Goal: Ask a question

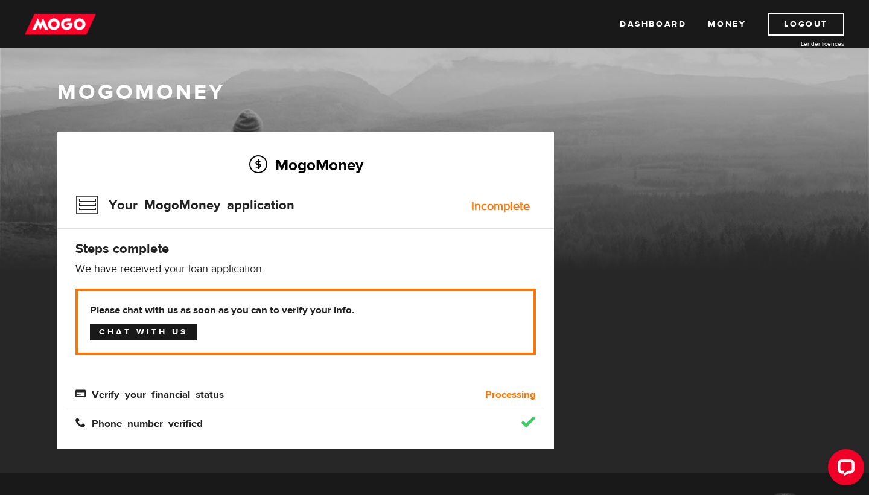
click at [165, 332] on link "Chat with us" at bounding box center [143, 331] width 107 height 17
click at [647, 24] on link "Dashboard" at bounding box center [653, 24] width 66 height 23
click at [644, 26] on link "Dashboard" at bounding box center [653, 24] width 66 height 23
click at [728, 27] on link "Money" at bounding box center [727, 24] width 38 height 23
click at [635, 22] on link "Dashboard" at bounding box center [653, 24] width 66 height 23
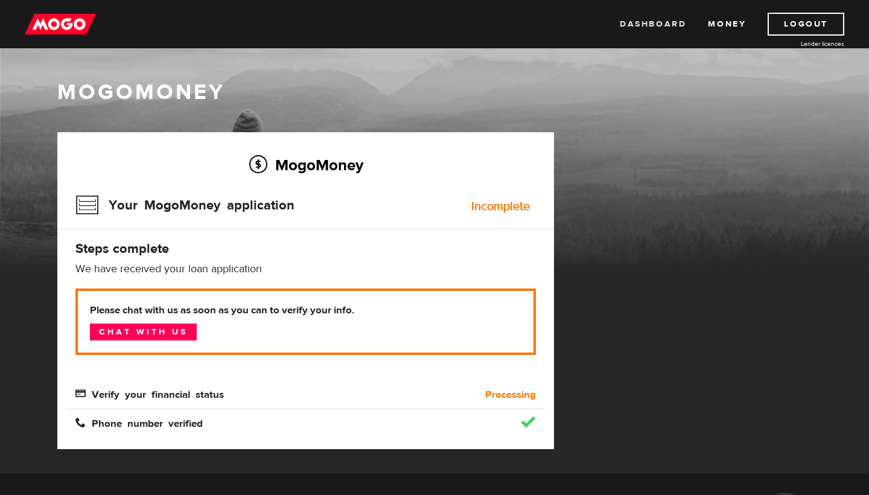
click at [649, 21] on link "Dashboard" at bounding box center [653, 24] width 66 height 23
